Goal: Task Accomplishment & Management: Complete application form

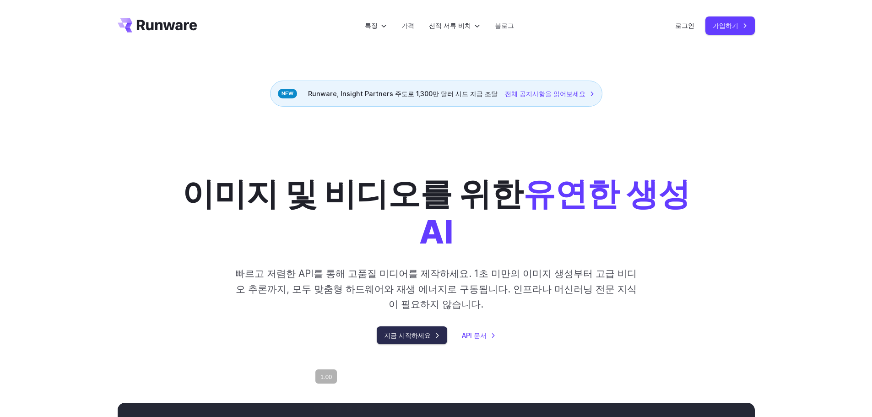
click at [419, 333] on font "지금 시작하세요" at bounding box center [407, 336] width 47 height 8
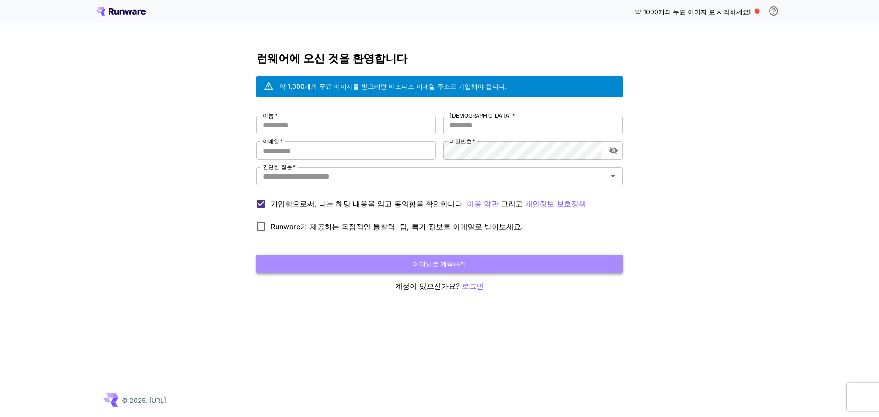
click at [362, 261] on button "이메일로 계속하기" at bounding box center [439, 264] width 366 height 19
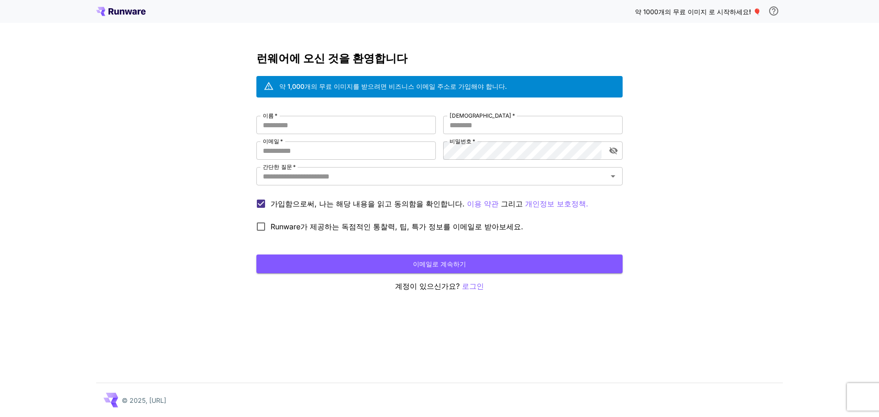
click at [123, 13] on icon at bounding box center [120, 11] width 49 height 9
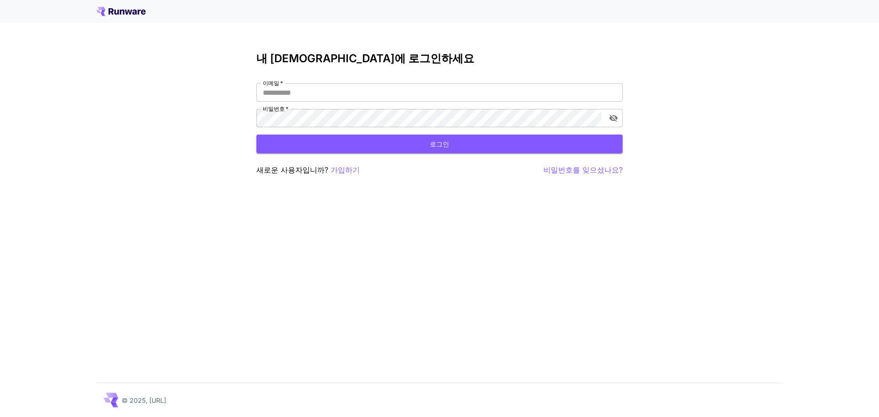
click at [89, 13] on div at bounding box center [439, 11] width 879 height 23
click at [98, 10] on icon at bounding box center [120, 11] width 49 height 9
click at [101, 10] on icon at bounding box center [100, 10] width 9 height 6
click at [346, 93] on input "이메일   *" at bounding box center [439, 92] width 366 height 18
click at [342, 174] on font "가입하기" at bounding box center [345, 169] width 29 height 9
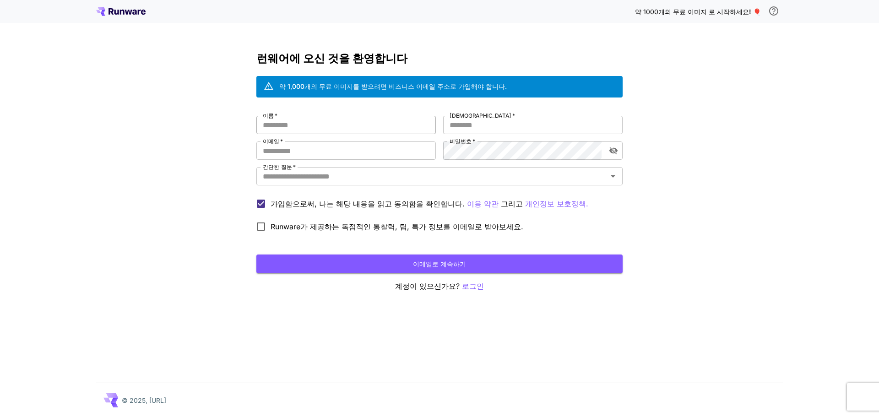
click at [350, 128] on input "이름   *" at bounding box center [346, 125] width 180 height 18
type input "**"
type input "*"
type input "**********"
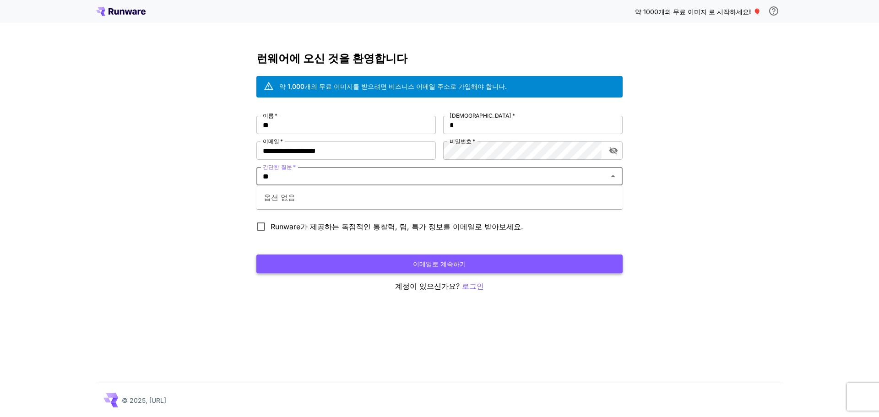
type input "**"
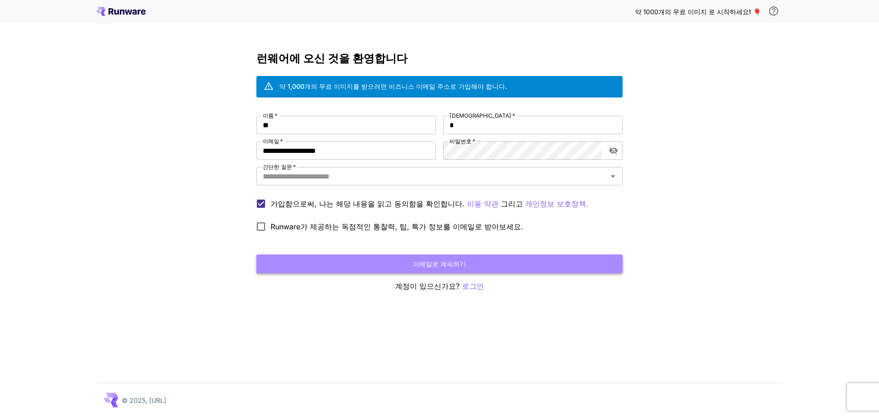
click at [335, 261] on button "이메일로 계속하기" at bounding box center [439, 264] width 366 height 19
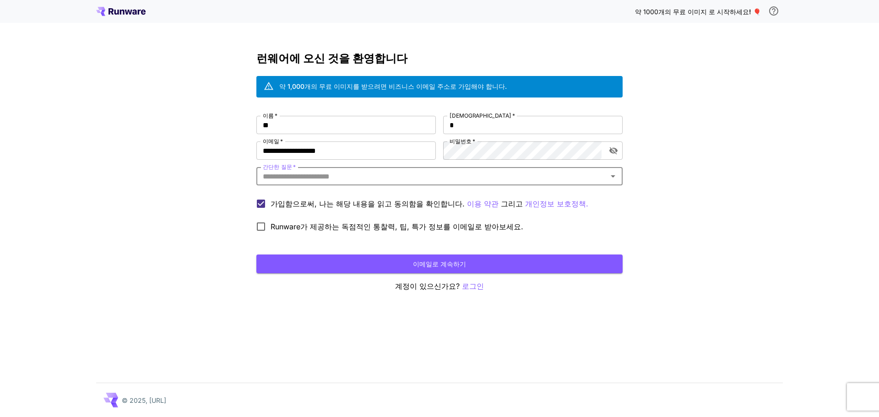
click at [321, 180] on input "간단한 질문   *" at bounding box center [432, 176] width 346 height 13
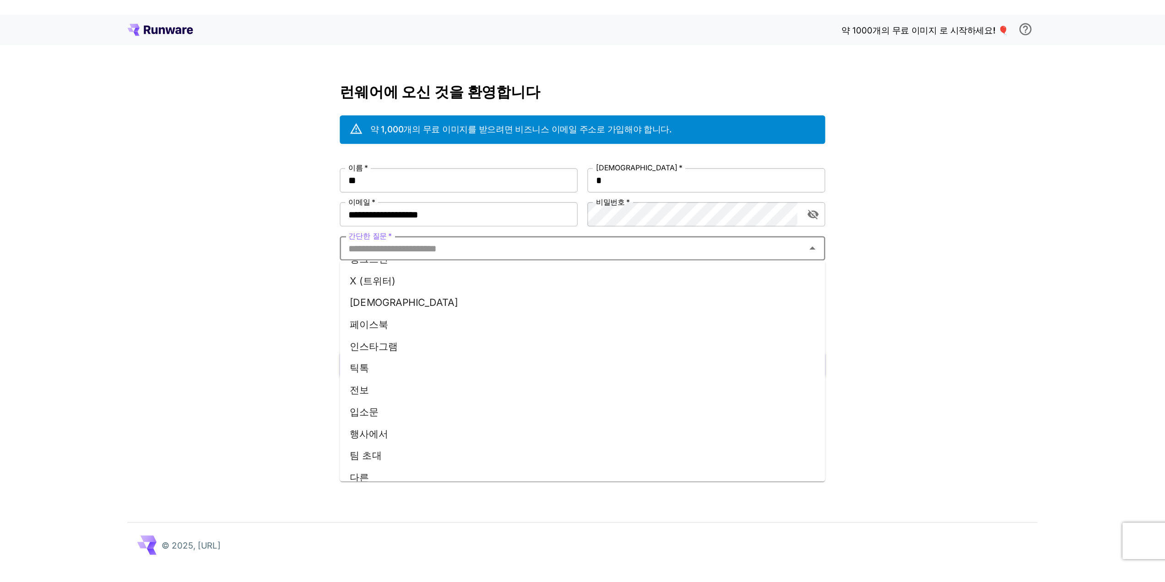
scroll to position [88, 0]
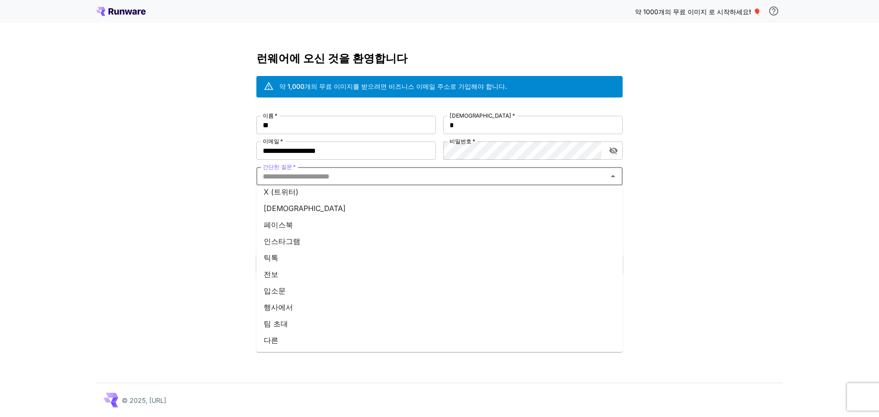
click at [285, 294] on li "입소문" at bounding box center [439, 291] width 366 height 16
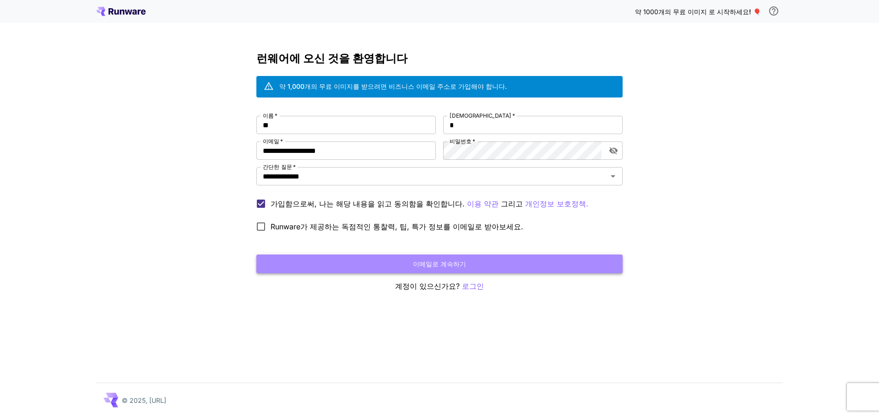
click at [327, 261] on button "이메일로 계속하기" at bounding box center [439, 264] width 366 height 19
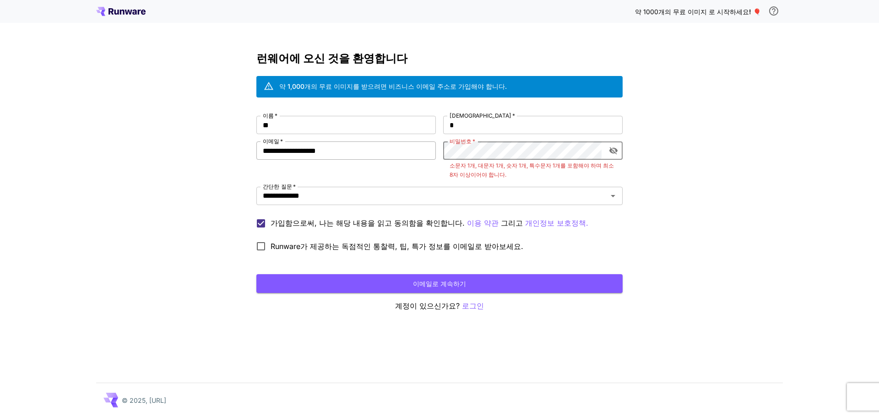
click at [388, 149] on div "**********" at bounding box center [439, 186] width 366 height 140
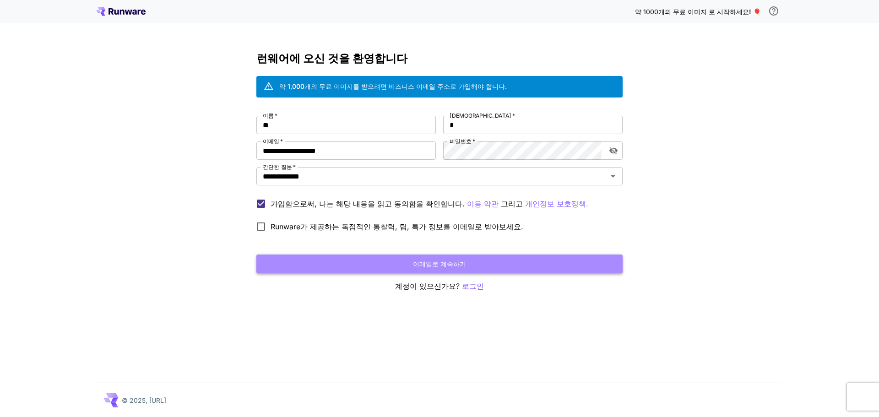
click at [343, 268] on button "이메일로 계속하기" at bounding box center [439, 264] width 366 height 19
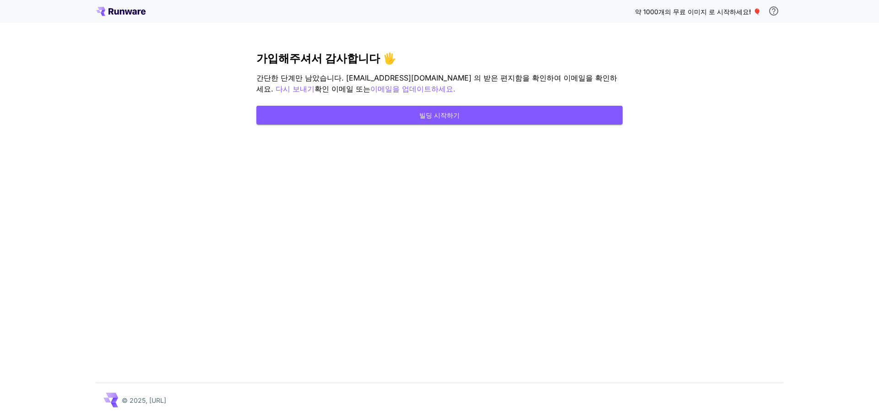
click at [137, 13] on icon at bounding box center [120, 11] width 49 height 9
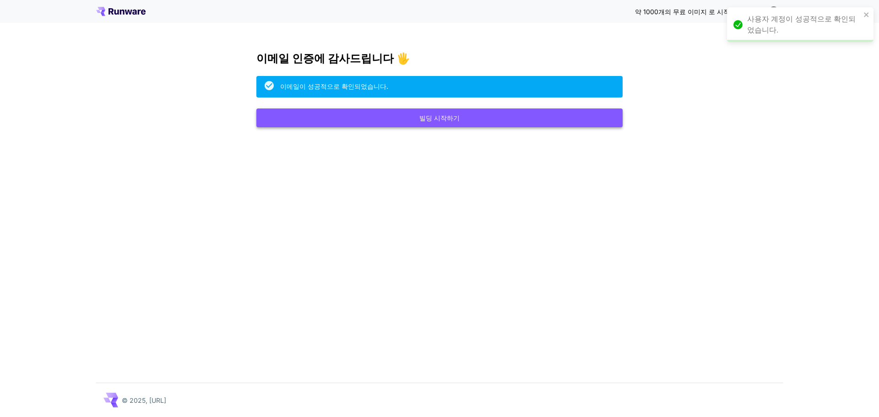
click at [530, 120] on button "빌딩 시작하기" at bounding box center [439, 118] width 366 height 19
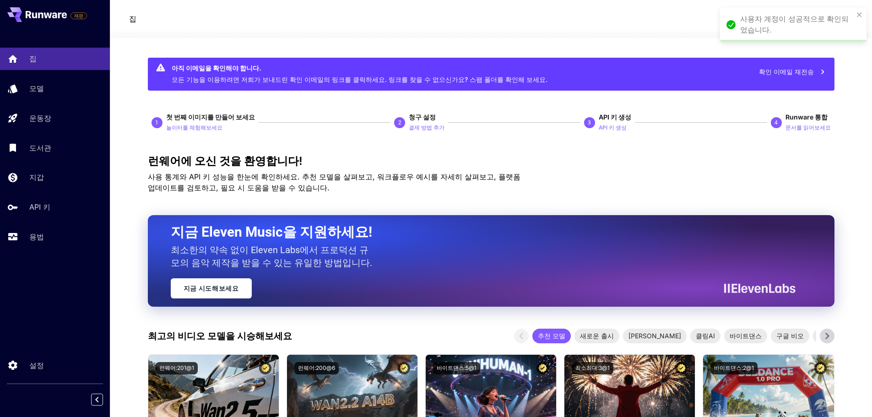
click at [793, 75] on font "확인 이메일 재전송" at bounding box center [786, 72] width 55 height 8
click at [793, 75] on div "Resend Verification Email" at bounding box center [774, 71] width 114 height 19
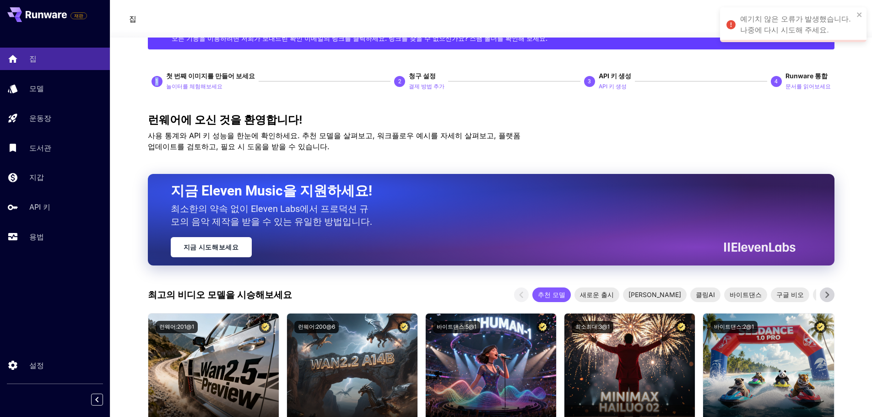
scroll to position [229, 0]
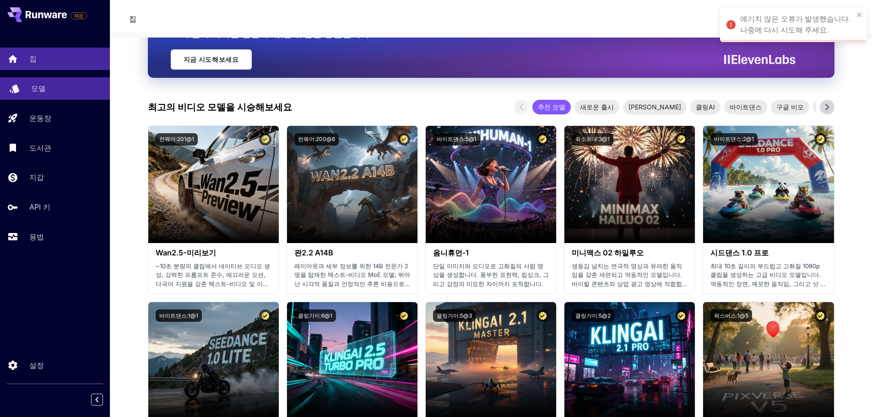
click at [53, 92] on div "모델" at bounding box center [66, 88] width 71 height 11
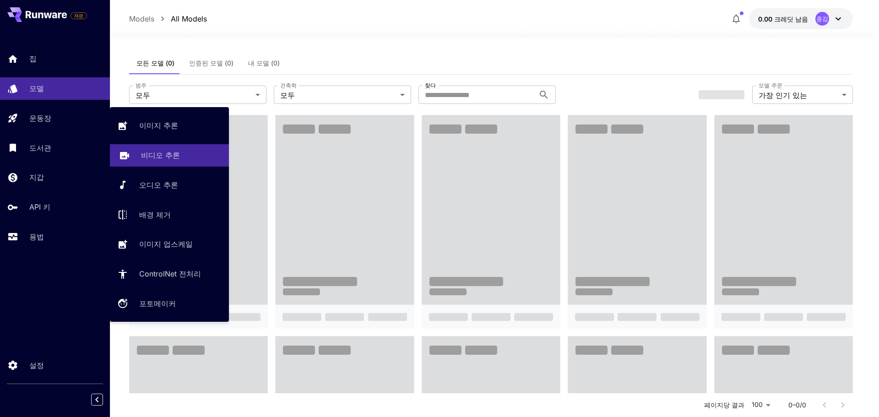
click at [177, 158] on div "비디오 추론" at bounding box center [181, 155] width 81 height 11
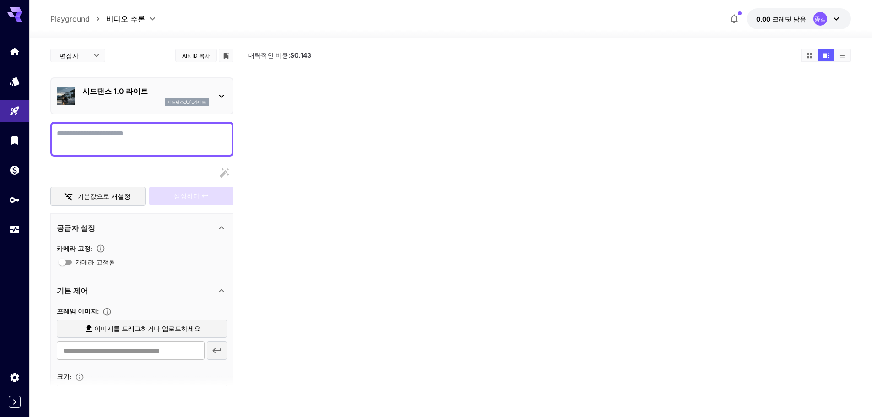
click at [223, 97] on icon at bounding box center [221, 96] width 5 height 3
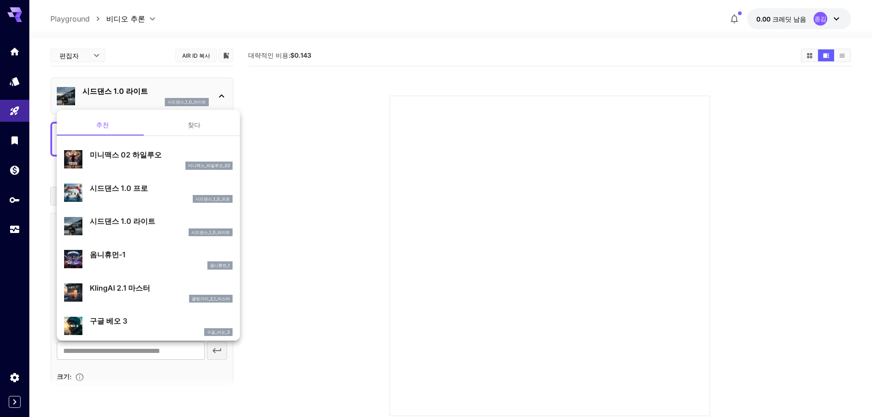
click at [280, 238] on div at bounding box center [439, 208] width 879 height 417
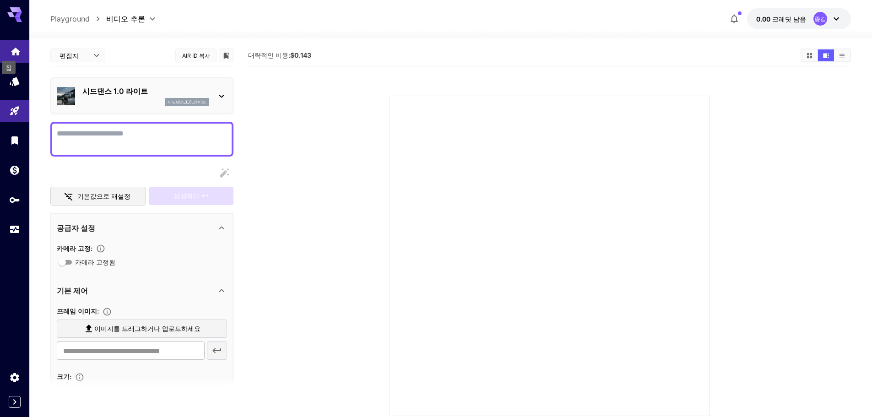
click at [12, 48] on icon "집" at bounding box center [15, 49] width 11 height 11
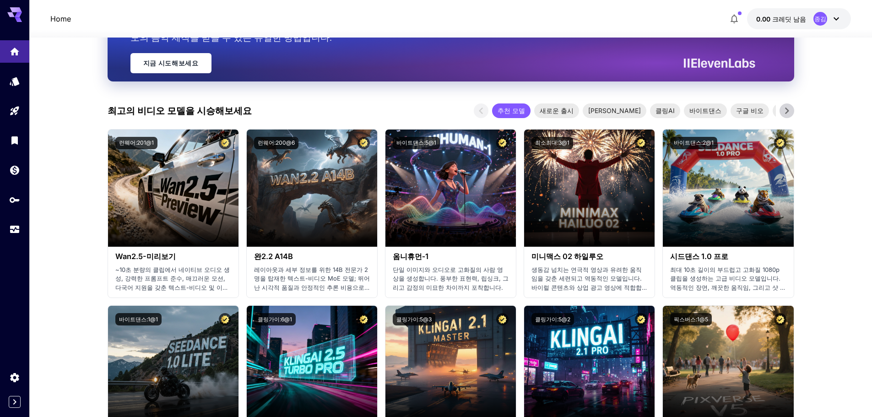
scroll to position [229, 0]
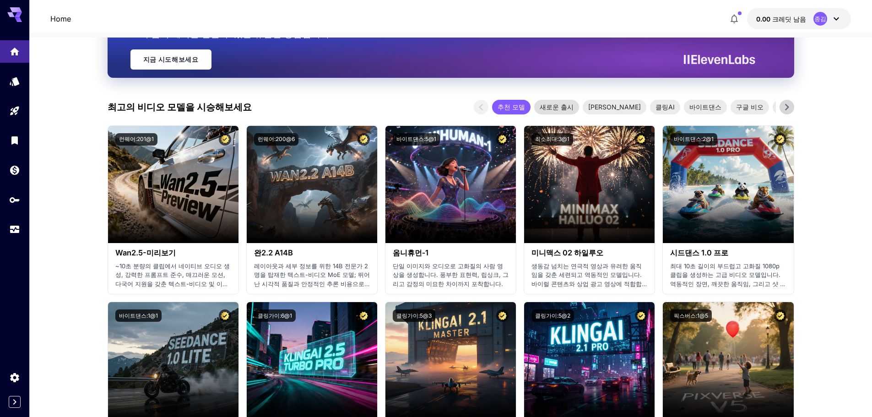
click at [542, 103] on font "새로운 출시" at bounding box center [557, 107] width 34 height 8
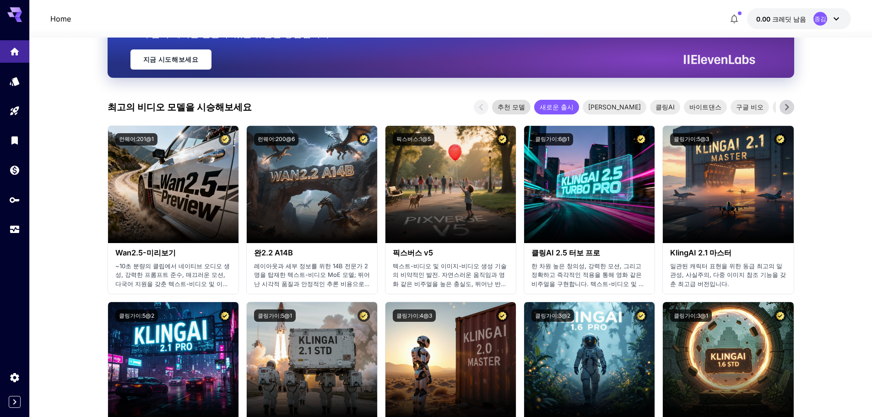
click at [513, 103] on font "추천 모델" at bounding box center [511, 107] width 27 height 8
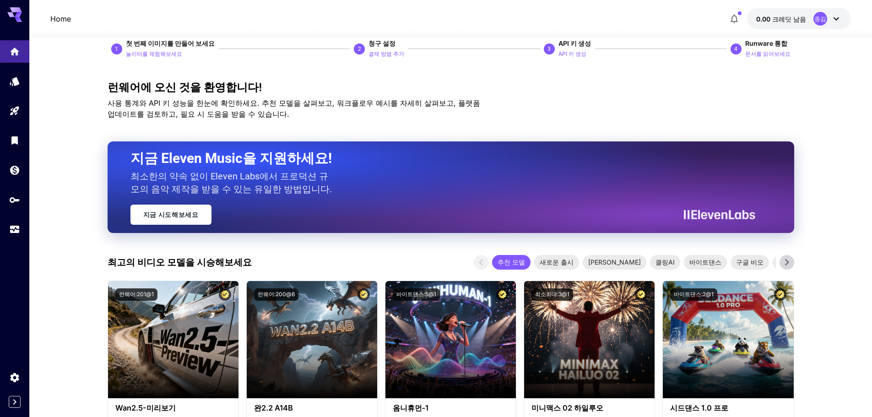
scroll to position [0, 0]
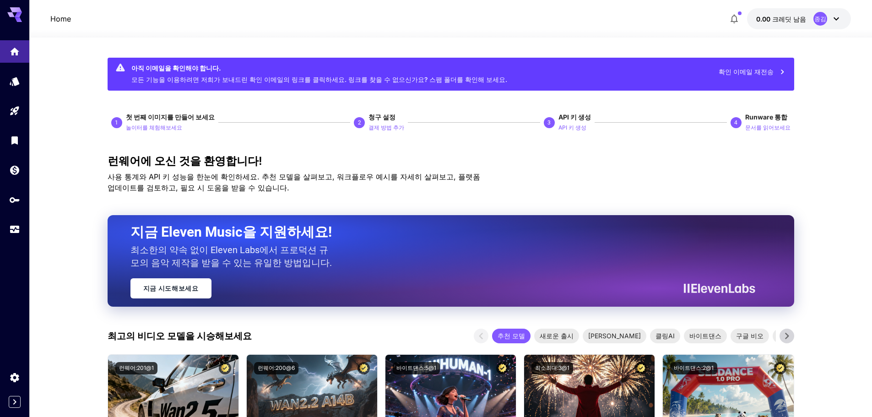
click at [17, 17] on g at bounding box center [14, 14] width 15 height 15
